Goal: Information Seeking & Learning: Learn about a topic

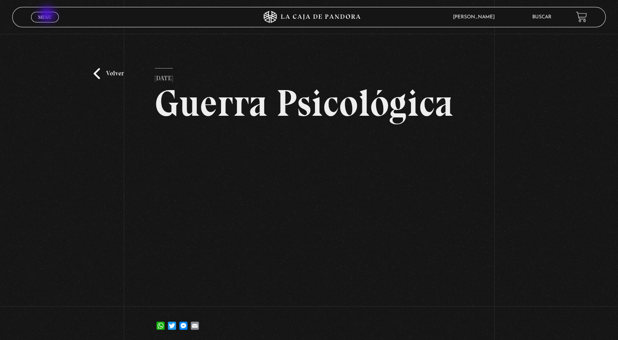
click at [48, 15] on span "Menu" at bounding box center [44, 17] width 13 height 5
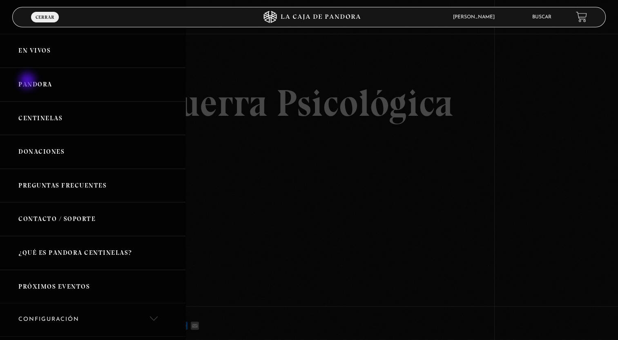
click at [28, 82] on link "Pandora" at bounding box center [92, 85] width 185 height 34
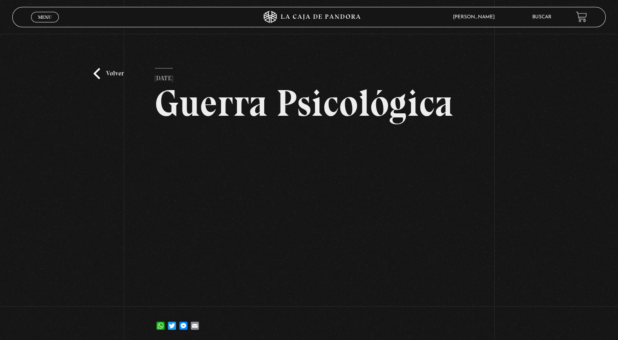
click at [111, 68] on link "Volver" at bounding box center [108, 73] width 30 height 11
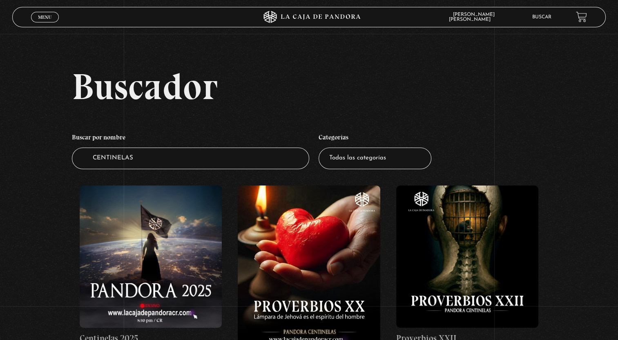
click at [41, 12] on link "Menu Cerrar" at bounding box center [45, 17] width 28 height 11
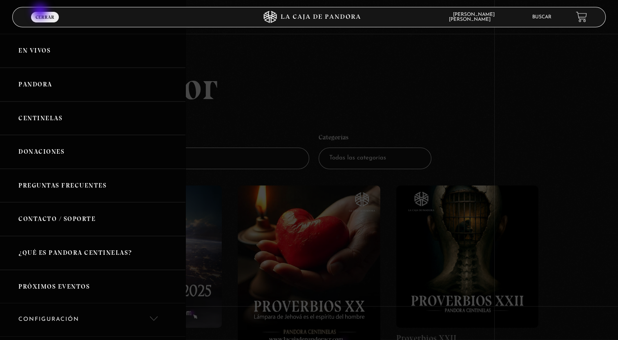
click at [51, 46] on link "En vivos" at bounding box center [92, 51] width 185 height 34
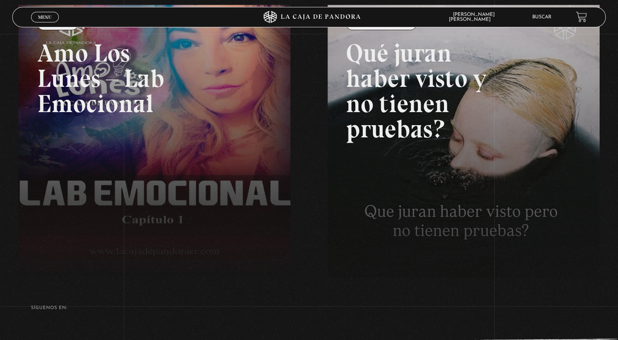
scroll to position [130, 0]
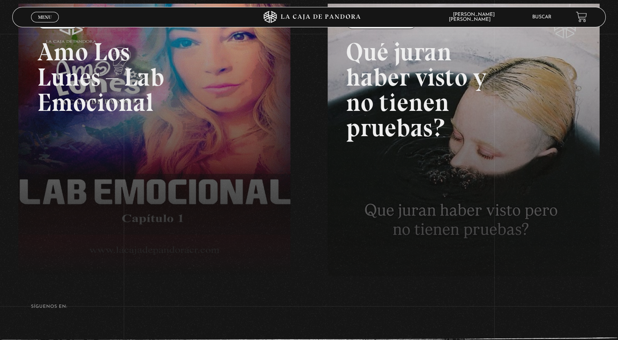
click at [204, 120] on link at bounding box center [327, 174] width 618 height 340
